Goal: Check status: Check status

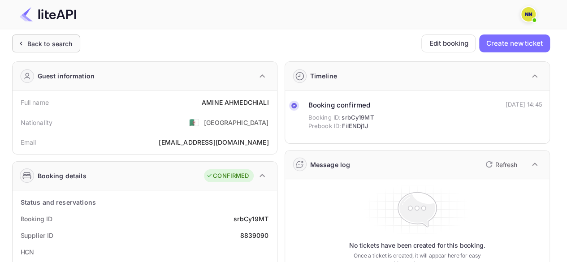
click at [49, 43] on div "Back to search" at bounding box center [49, 43] width 45 height 9
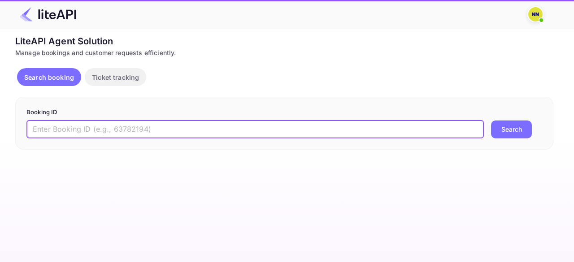
click at [68, 132] on input "text" at bounding box center [254, 130] width 457 height 18
paste input "8289957"
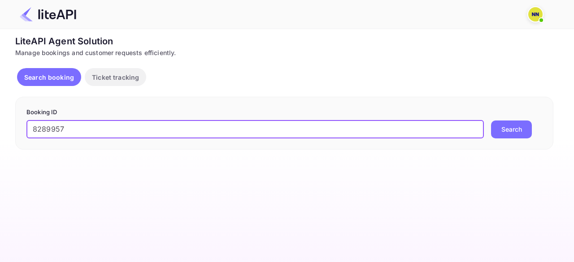
type input "8289957"
click at [491, 121] on button "Search" at bounding box center [511, 130] width 41 height 18
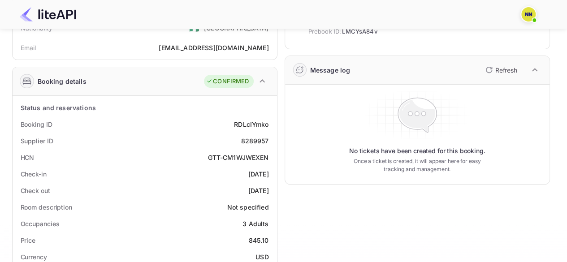
scroll to position [94, 0]
drag, startPoint x: 214, startPoint y: 157, endPoint x: 261, endPoint y: 160, distance: 47.2
click at [261, 160] on div "GTT-CM1WJWEXEN" at bounding box center [238, 157] width 61 height 9
click at [227, 164] on div "HCN GTT-CM1WJWEXEN" at bounding box center [144, 158] width 257 height 17
click at [239, 159] on div "GTT-CM1WJWEXEN" at bounding box center [238, 157] width 61 height 9
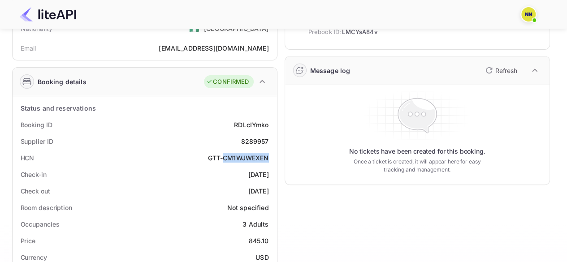
click at [239, 159] on div "GTT-CM1WJWEXEN" at bounding box center [238, 157] width 61 height 9
click at [208, 155] on div "GTT-CM1WJWEXEN" at bounding box center [238, 157] width 61 height 9
click at [210, 154] on div "GTT-CM1WJWEXEN" at bounding box center [238, 157] width 61 height 9
drag, startPoint x: 203, startPoint y: 158, endPoint x: 269, endPoint y: 160, distance: 65.9
click at [269, 160] on div "HCN GTT-CM1WJWEXEN" at bounding box center [144, 158] width 257 height 17
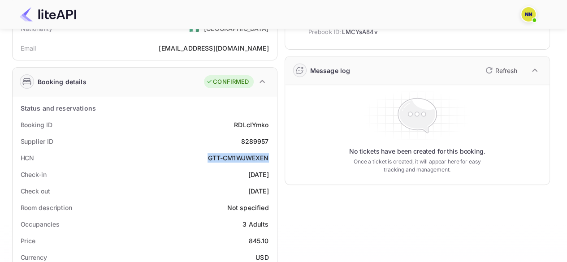
copy div "GTT-CM1WJWEXEN"
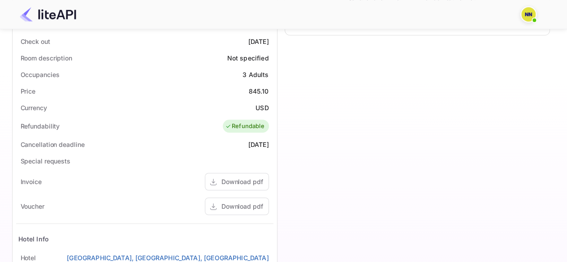
scroll to position [274, 0]
